Goal: Task Accomplishment & Management: Complete application form

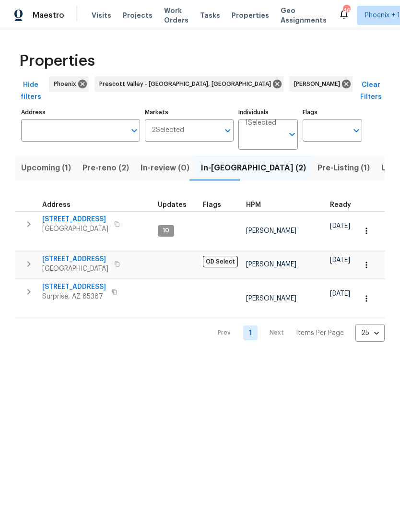
click at [31, 286] on icon "button" at bounding box center [29, 292] width 12 height 12
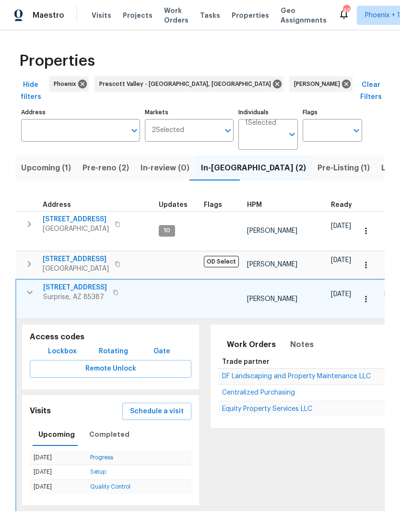
click at [33, 258] on icon "button" at bounding box center [30, 264] width 12 height 12
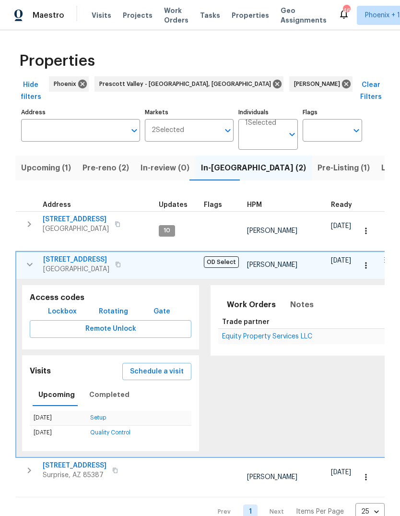
click at [31, 259] on icon "button" at bounding box center [30, 265] width 12 height 12
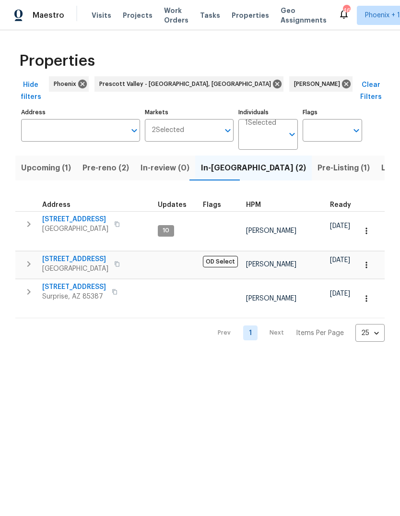
click at [111, 161] on span "Pre-reno (2)" at bounding box center [106, 167] width 47 height 13
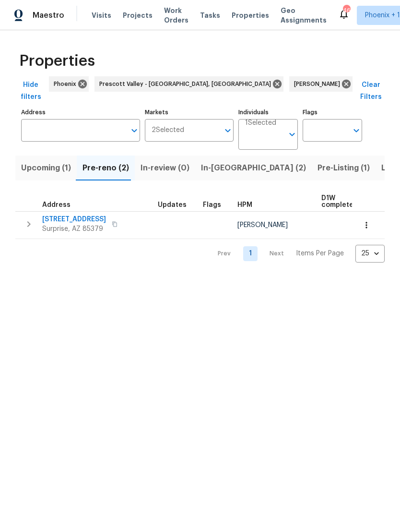
click at [219, 161] on span "In-reno (2)" at bounding box center [253, 167] width 105 height 13
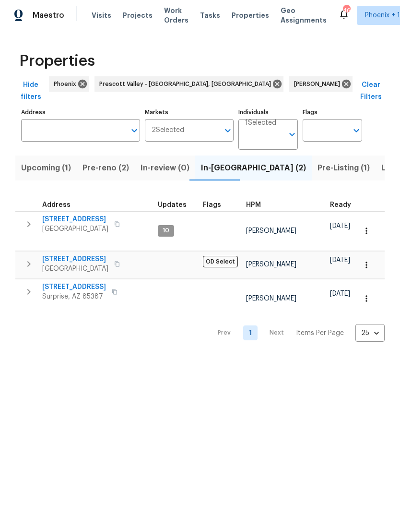
click at [110, 161] on span "Pre-reno (2)" at bounding box center [106, 167] width 47 height 13
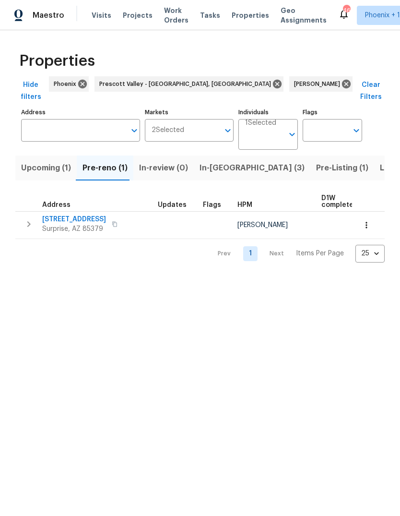
click at [82, 215] on span "14851 W Larkspur Dr" at bounding box center [74, 220] width 64 height 10
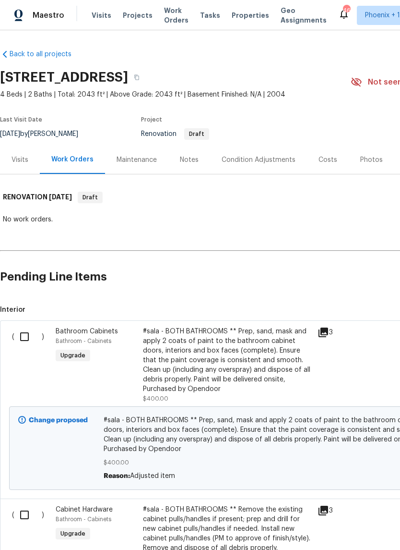
click at [28, 336] on input "checkbox" at bounding box center [27, 336] width 27 height 20
checkbox input "true"
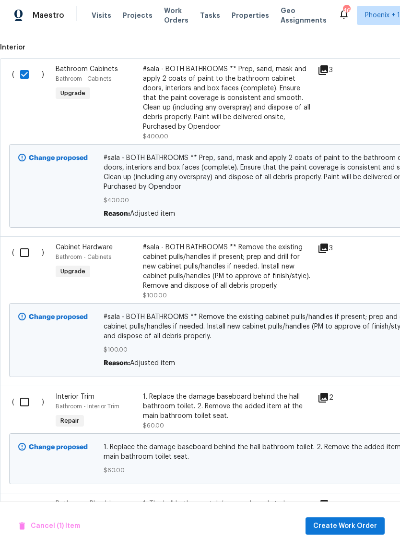
scroll to position [264, 0]
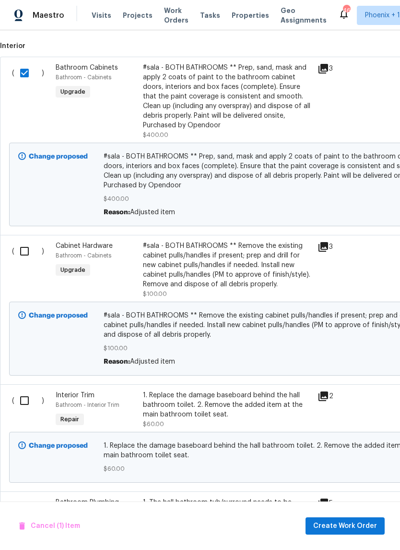
click at [24, 251] on input "checkbox" at bounding box center [27, 251] width 27 height 20
checkbox input "true"
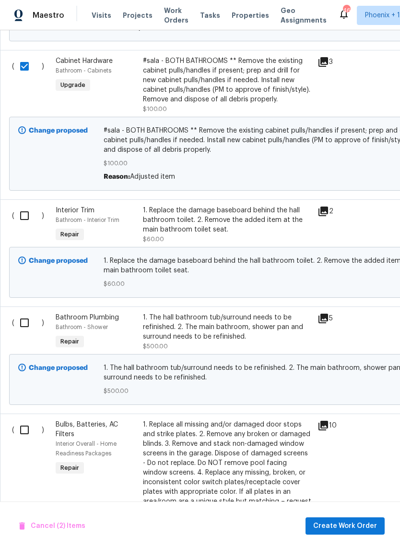
scroll to position [448, 0]
click at [27, 216] on input "checkbox" at bounding box center [27, 215] width 27 height 20
checkbox input "true"
click at [25, 331] on input "checkbox" at bounding box center [27, 323] width 27 height 20
checkbox input "true"
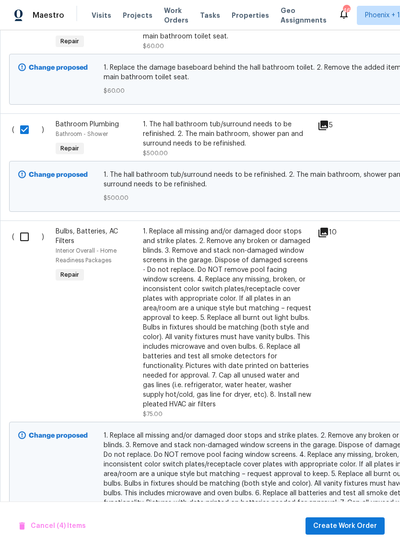
scroll to position [642, 0]
click at [25, 243] on input "checkbox" at bounding box center [27, 236] width 27 height 20
checkbox input "true"
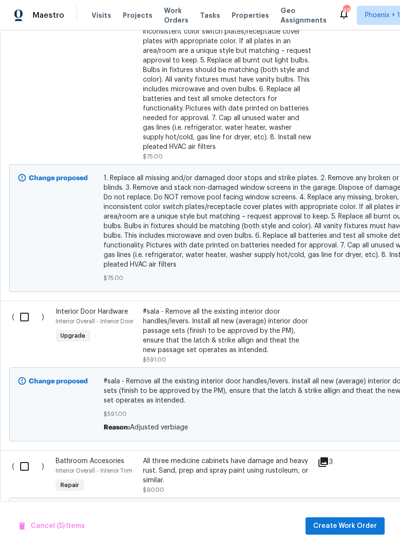
scroll to position [899, 0]
click at [24, 321] on input "checkbox" at bounding box center [27, 317] width 27 height 20
checkbox input "true"
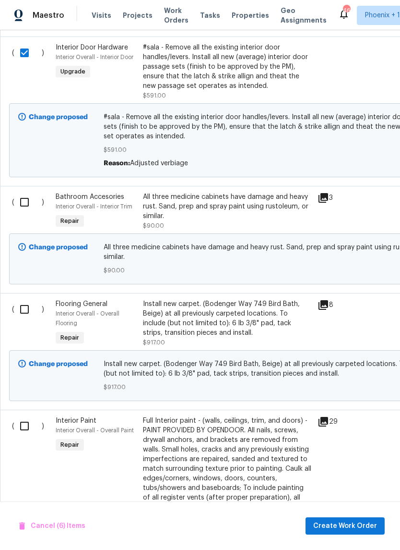
scroll to position [1163, 0]
click at [27, 204] on input "checkbox" at bounding box center [27, 202] width 27 height 20
checkbox input "true"
click at [29, 319] on input "checkbox" at bounding box center [27, 309] width 27 height 20
checkbox input "true"
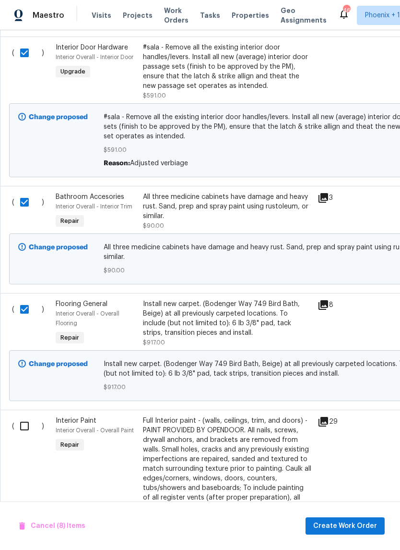
click at [28, 436] on input "checkbox" at bounding box center [27, 426] width 27 height 20
checkbox input "true"
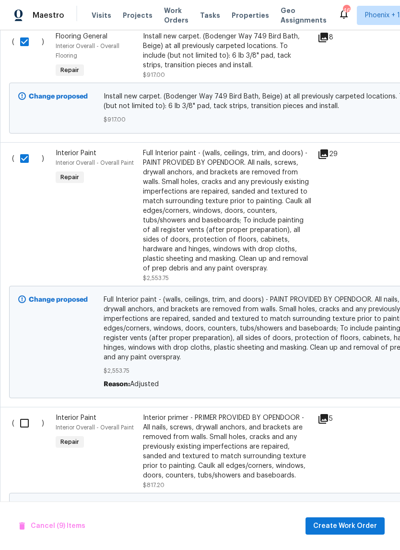
scroll to position [1430, 0]
click at [25, 433] on input "checkbox" at bounding box center [27, 423] width 27 height 20
checkbox input "true"
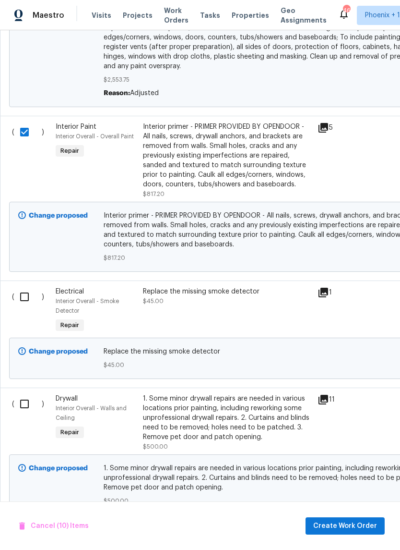
scroll to position [1721, 0]
click at [22, 304] on input "checkbox" at bounding box center [27, 296] width 27 height 20
checkbox input "true"
click at [28, 413] on input "checkbox" at bounding box center [27, 403] width 27 height 20
checkbox input "true"
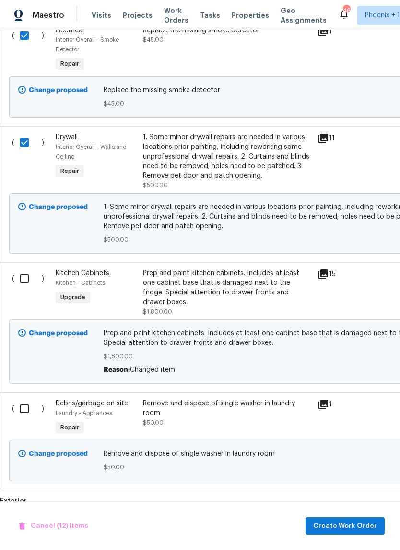
scroll to position [1982, 0]
click at [28, 288] on input "checkbox" at bounding box center [27, 278] width 27 height 20
checkbox input "true"
click at [29, 412] on input "checkbox" at bounding box center [27, 408] width 27 height 20
checkbox input "true"
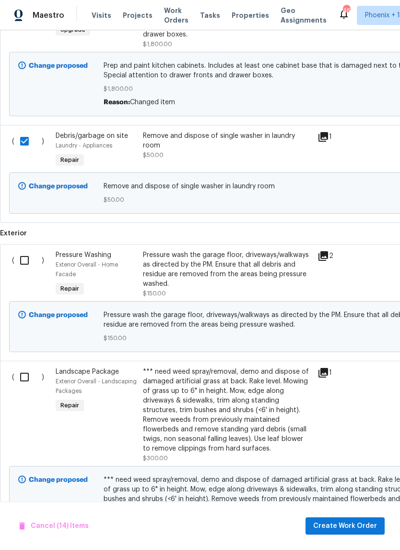
scroll to position [2249, 0]
click at [29, 260] on input "checkbox" at bounding box center [27, 260] width 27 height 20
checkbox input "true"
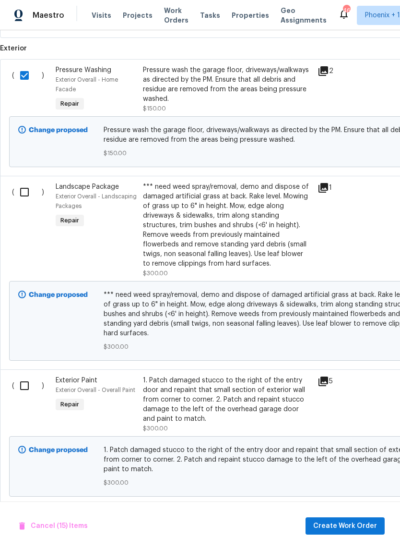
scroll to position [2434, 0]
click at [24, 389] on input "checkbox" at bounding box center [27, 386] width 27 height 20
checkbox input "true"
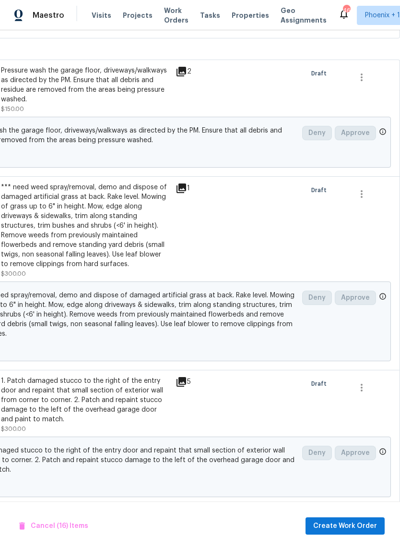
scroll to position [24, 0]
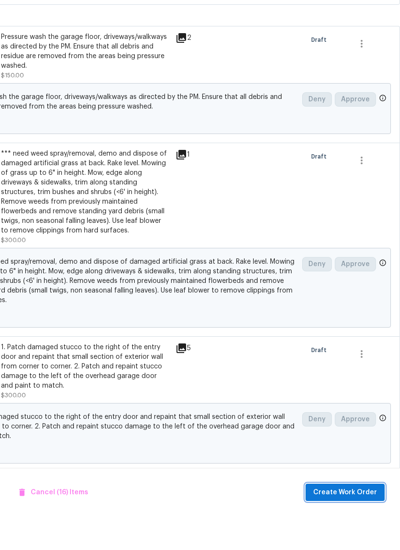
click at [344, 520] on span "Create Work Order" at bounding box center [345, 526] width 64 height 12
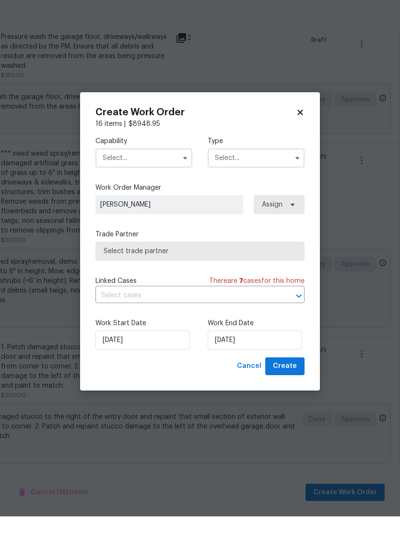
click at [159, 182] on input "text" at bounding box center [144, 191] width 97 height 19
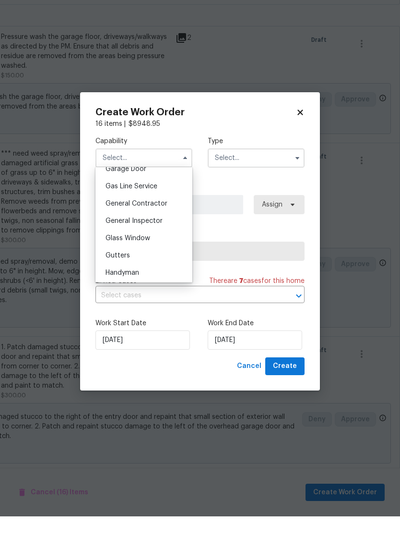
scroll to position [434, 0]
click at [170, 228] on div "General Contractor" at bounding box center [144, 236] width 92 height 17
type input "General Contractor"
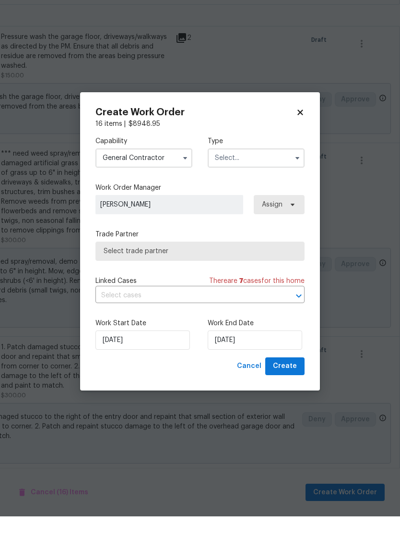
click at [261, 182] on input "text" at bounding box center [256, 191] width 97 height 19
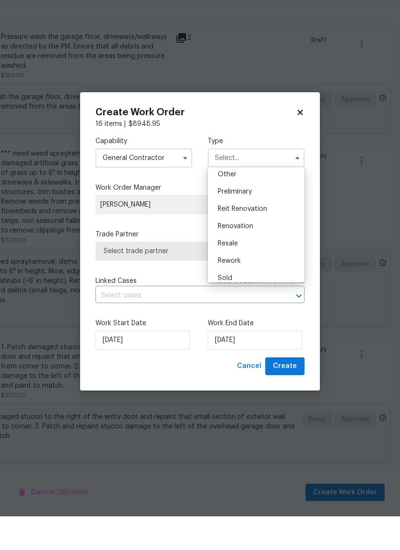
scroll to position [194, 0]
click at [263, 251] on div "Renovation" at bounding box center [256, 259] width 92 height 17
type input "Renovation"
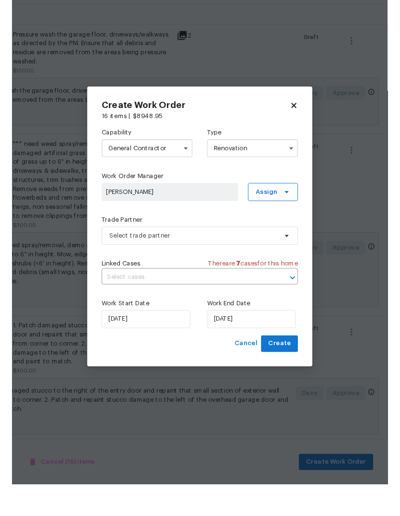
scroll to position [0, 0]
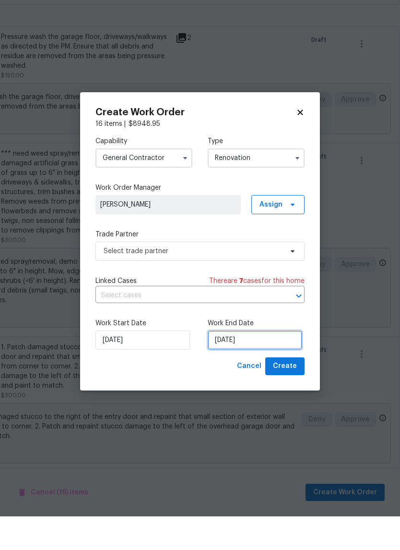
click at [269, 364] on input "[DATE]" at bounding box center [255, 373] width 95 height 19
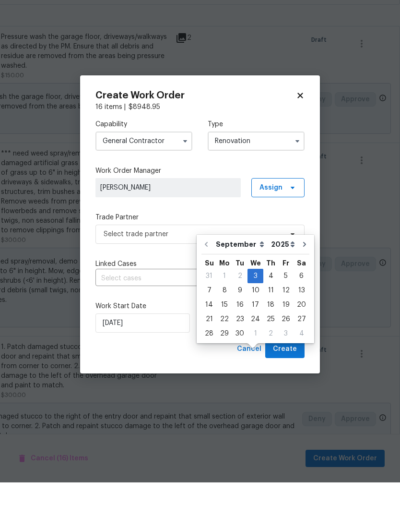
scroll to position [36, 0]
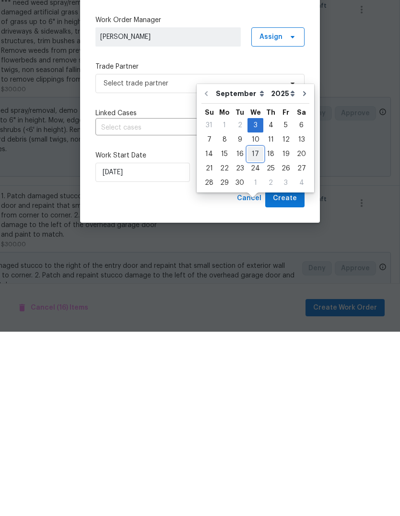
click at [254, 332] on div "17" at bounding box center [256, 338] width 16 height 13
type input "[DATE]"
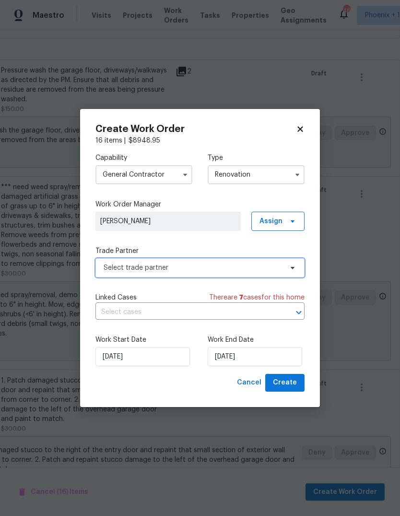
click at [220, 274] on span "Select trade partner" at bounding box center [200, 267] width 209 height 19
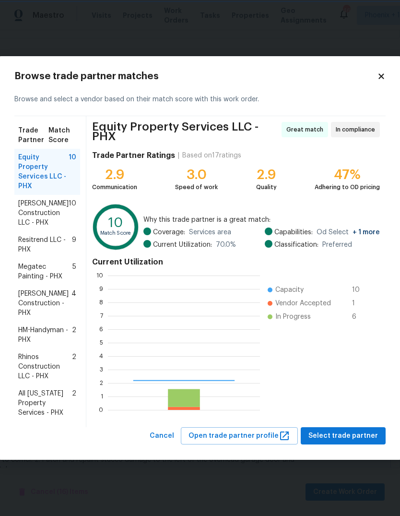
scroll to position [134, 152]
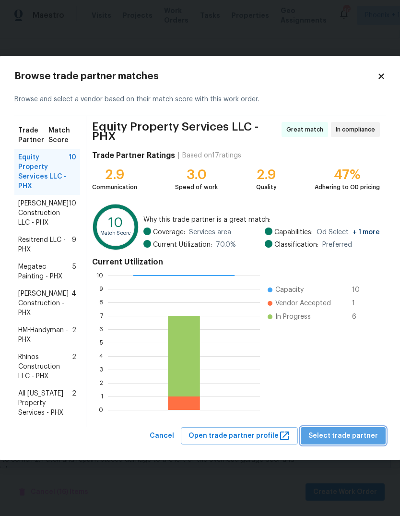
click at [353, 440] on span "Select trade partner" at bounding box center [344, 436] width 70 height 12
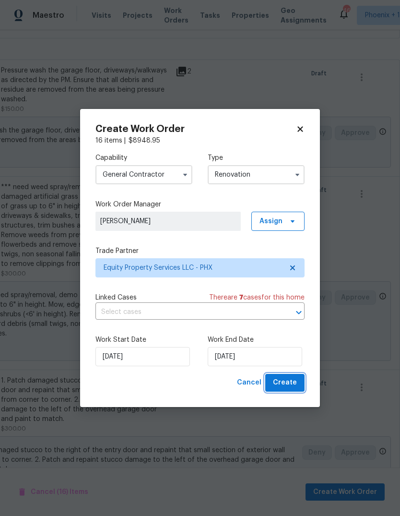
click at [288, 386] on span "Create" at bounding box center [285, 383] width 24 height 12
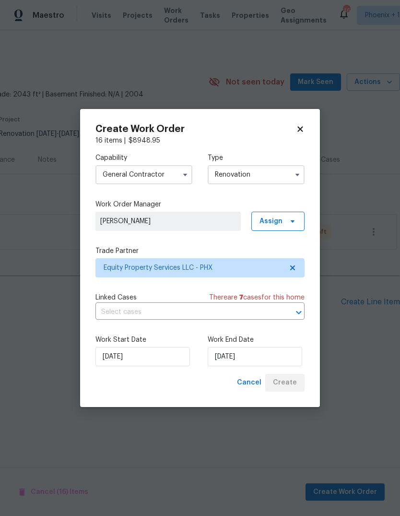
scroll to position [0, 0]
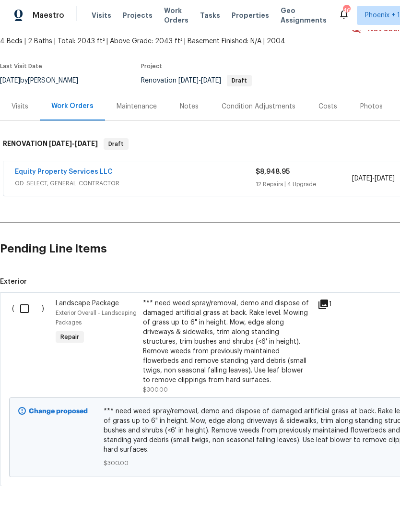
scroll to position [53, 0]
click at [25, 310] on input "checkbox" at bounding box center [27, 309] width 27 height 20
checkbox input "true"
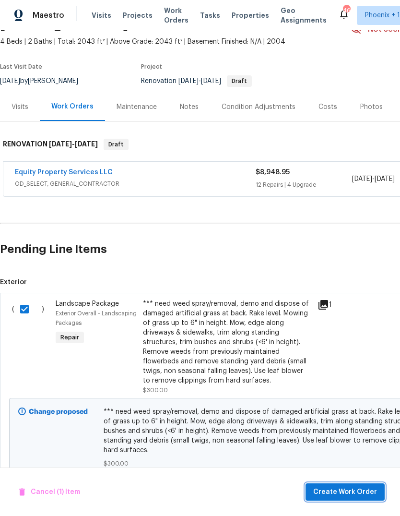
click at [346, 484] on button "Create Work Order" at bounding box center [345, 492] width 79 height 18
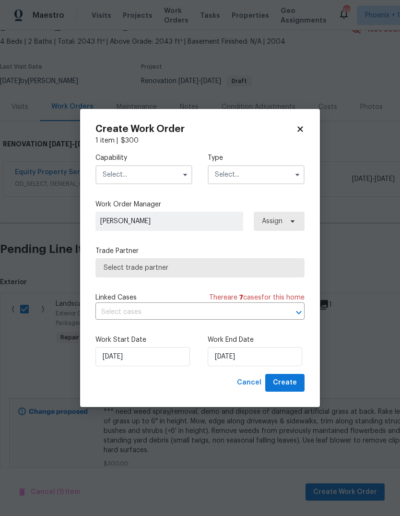
click at [153, 177] on input "text" at bounding box center [144, 174] width 97 height 19
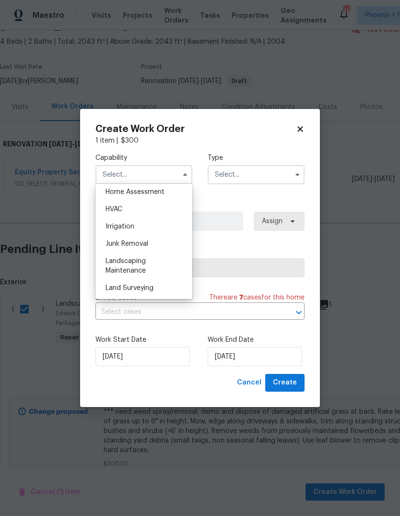
scroll to position [569, 0]
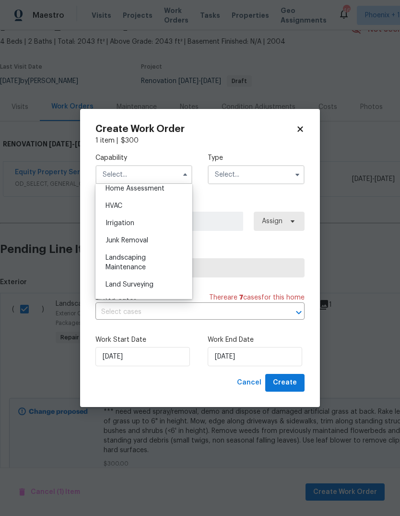
click at [156, 260] on div "Landscaping Maintenance" at bounding box center [144, 262] width 92 height 27
type input "Landscaping Maintenance"
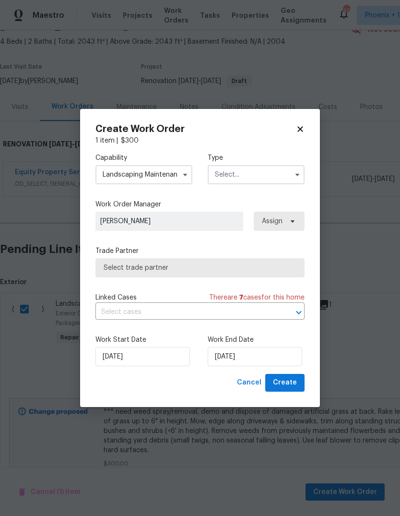
click at [264, 176] on input "text" at bounding box center [256, 174] width 97 height 19
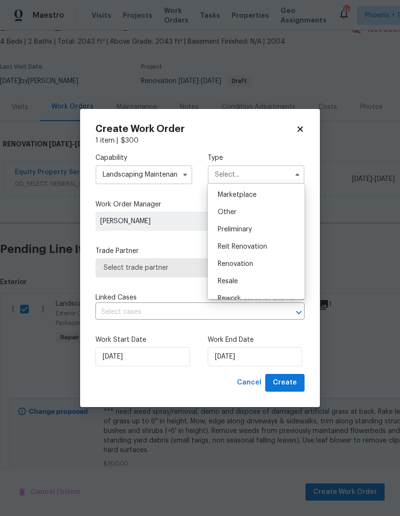
scroll to position [173, 0]
click at [260, 264] on div "Renovation" at bounding box center [256, 263] width 92 height 17
type input "Renovation"
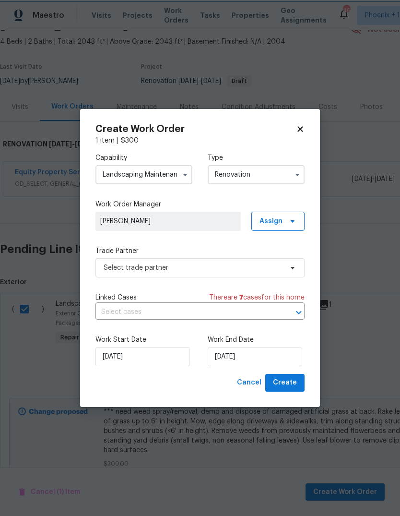
scroll to position [0, 0]
click at [260, 360] on input "[DATE]" at bounding box center [255, 356] width 95 height 19
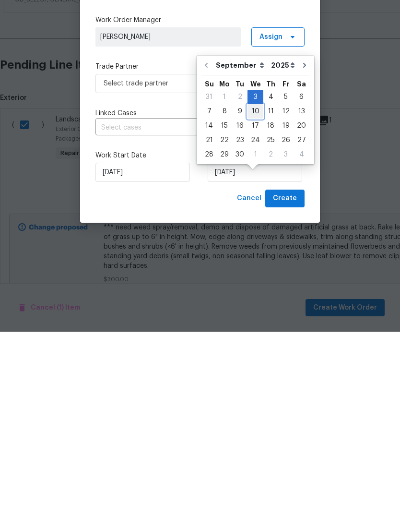
click at [253, 289] on div "10" at bounding box center [256, 295] width 16 height 13
type input "[DATE]"
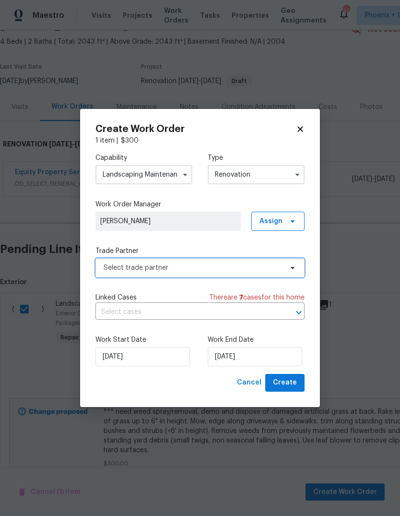
click at [291, 267] on icon at bounding box center [293, 268] width 8 height 8
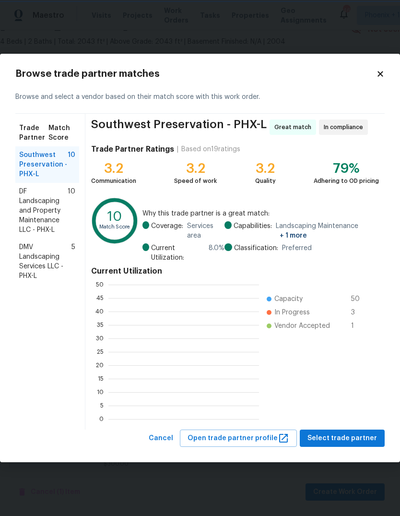
scroll to position [1, 1]
click at [43, 200] on span "DF Landscaping and Property Maintenance LLC - PHX-L" at bounding box center [43, 211] width 48 height 48
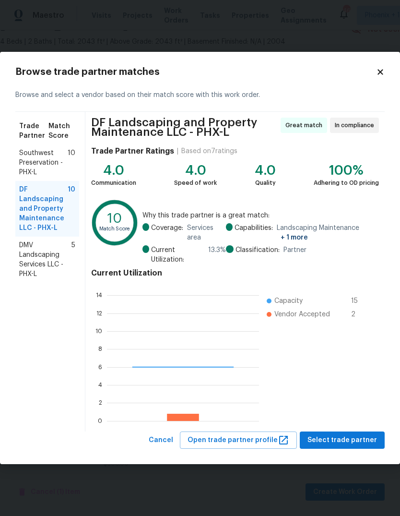
scroll to position [134, 152]
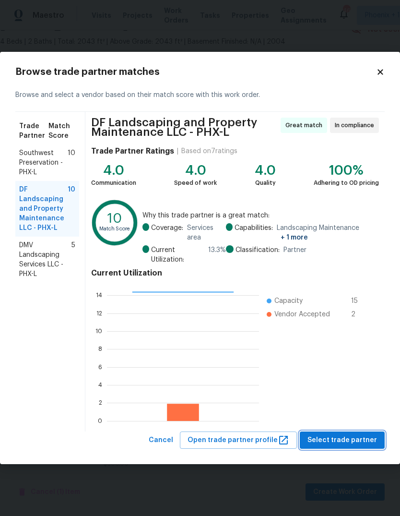
click at [357, 442] on span "Select trade partner" at bounding box center [343, 440] width 70 height 12
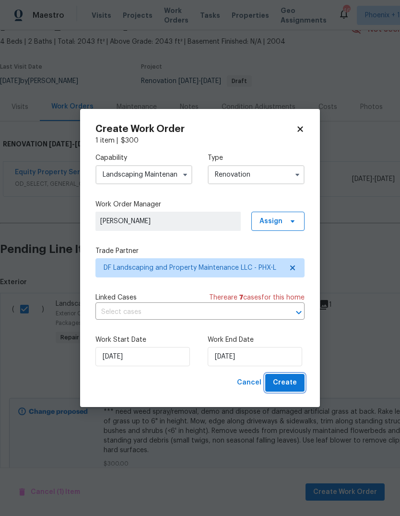
click at [291, 383] on span "Create" at bounding box center [285, 383] width 24 height 12
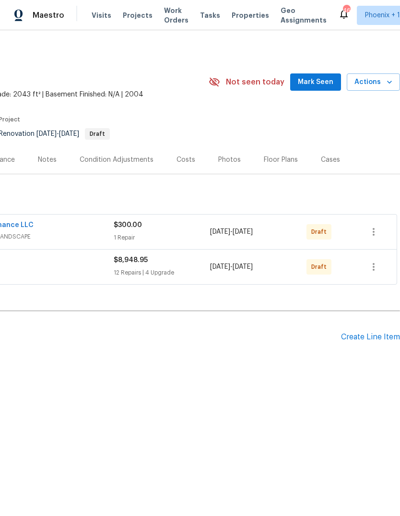
scroll to position [0, 142]
click at [373, 231] on icon "button" at bounding box center [374, 232] width 12 height 12
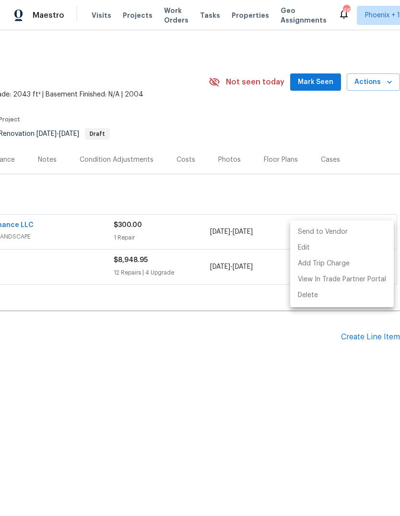
click at [332, 231] on li "Send to Vendor" at bounding box center [342, 232] width 104 height 16
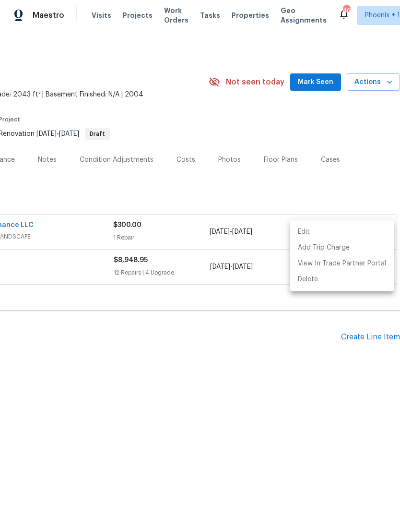
click at [363, 183] on div at bounding box center [200, 258] width 400 height 516
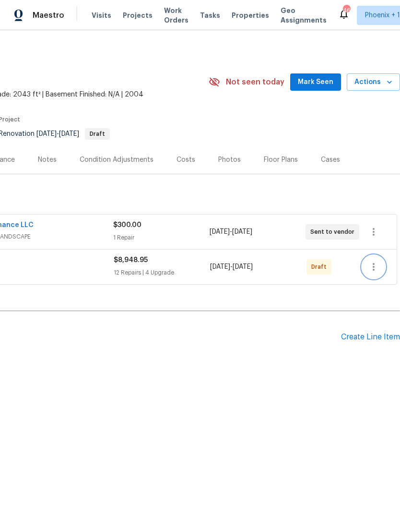
click at [377, 272] on icon "button" at bounding box center [374, 267] width 12 height 12
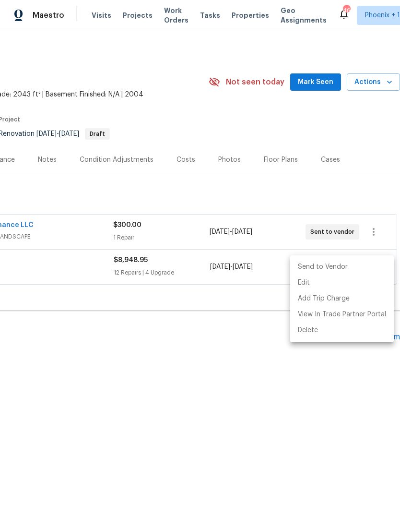
click at [328, 265] on li "Send to Vendor" at bounding box center [342, 267] width 104 height 16
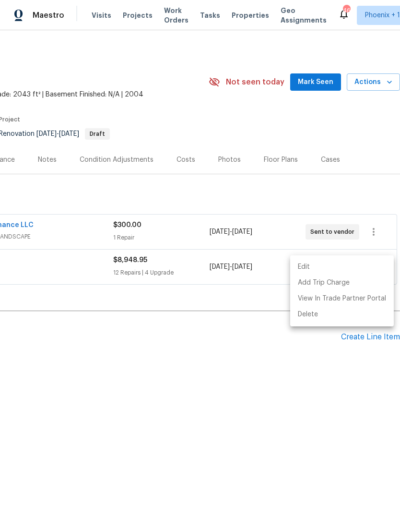
click at [371, 176] on div at bounding box center [200, 258] width 400 height 516
